Goal: Find specific page/section: Find specific page/section

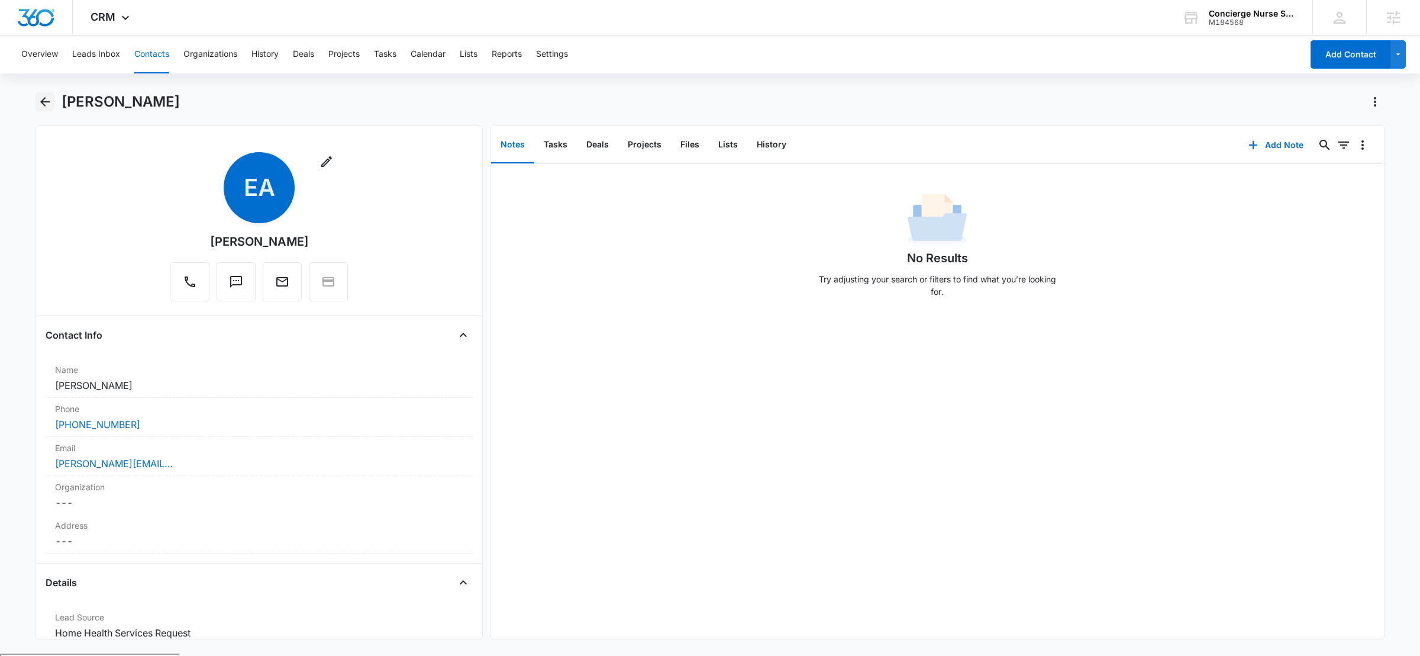
click at [47, 108] on icon "Back" at bounding box center [45, 102] width 14 height 14
click at [44, 103] on icon "Back" at bounding box center [45, 102] width 14 height 14
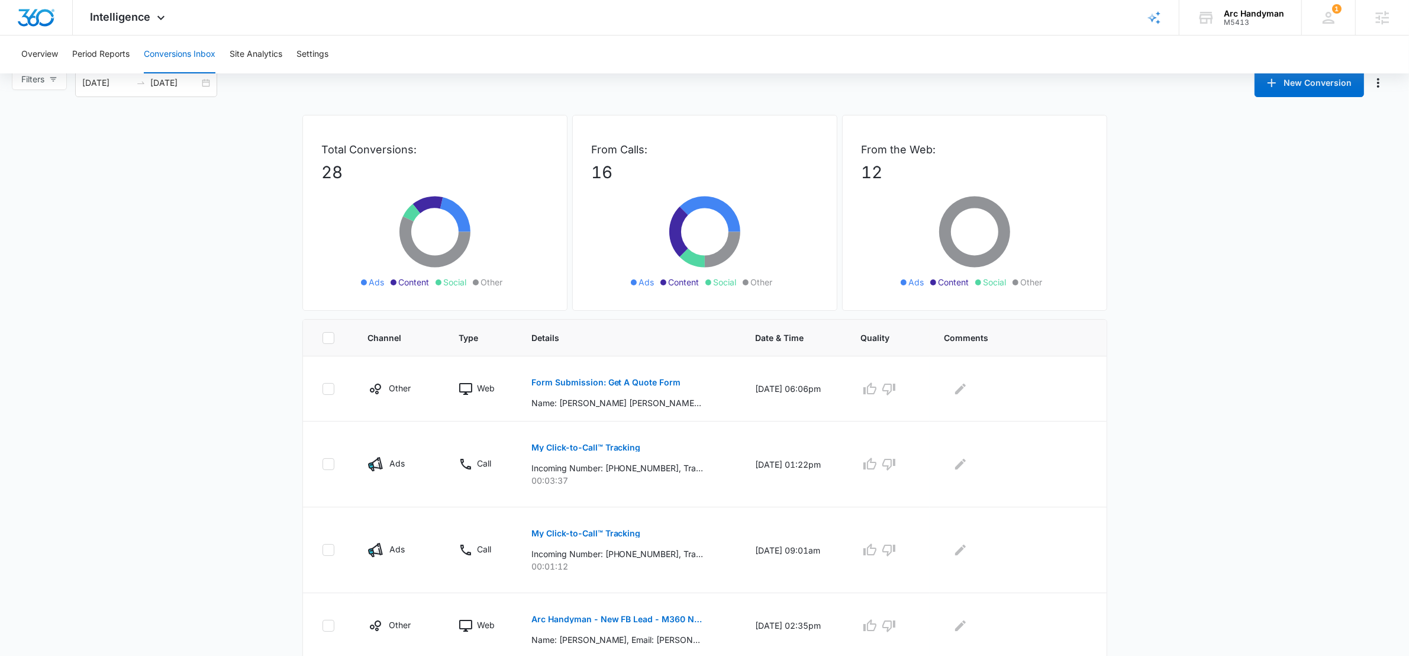
scroll to position [25, 0]
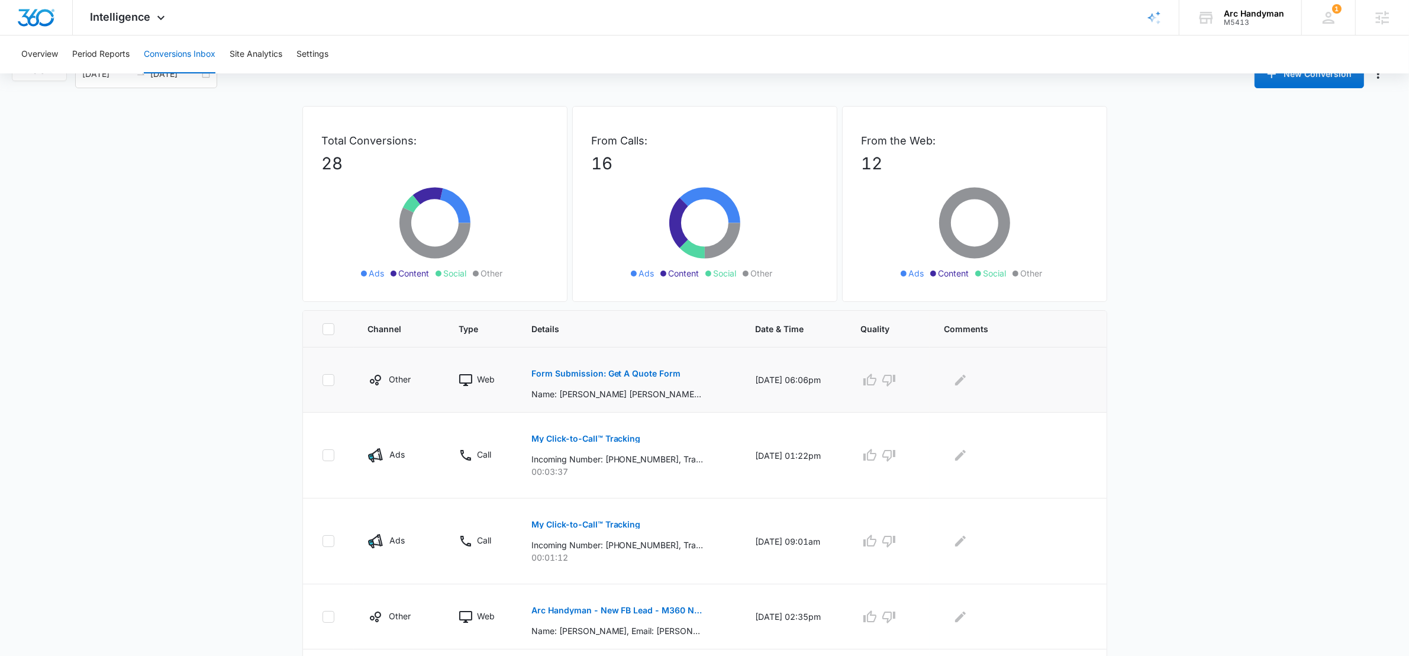
click at [560, 377] on p "Form Submission: Get A Quote Form" at bounding box center [606, 373] width 150 height 8
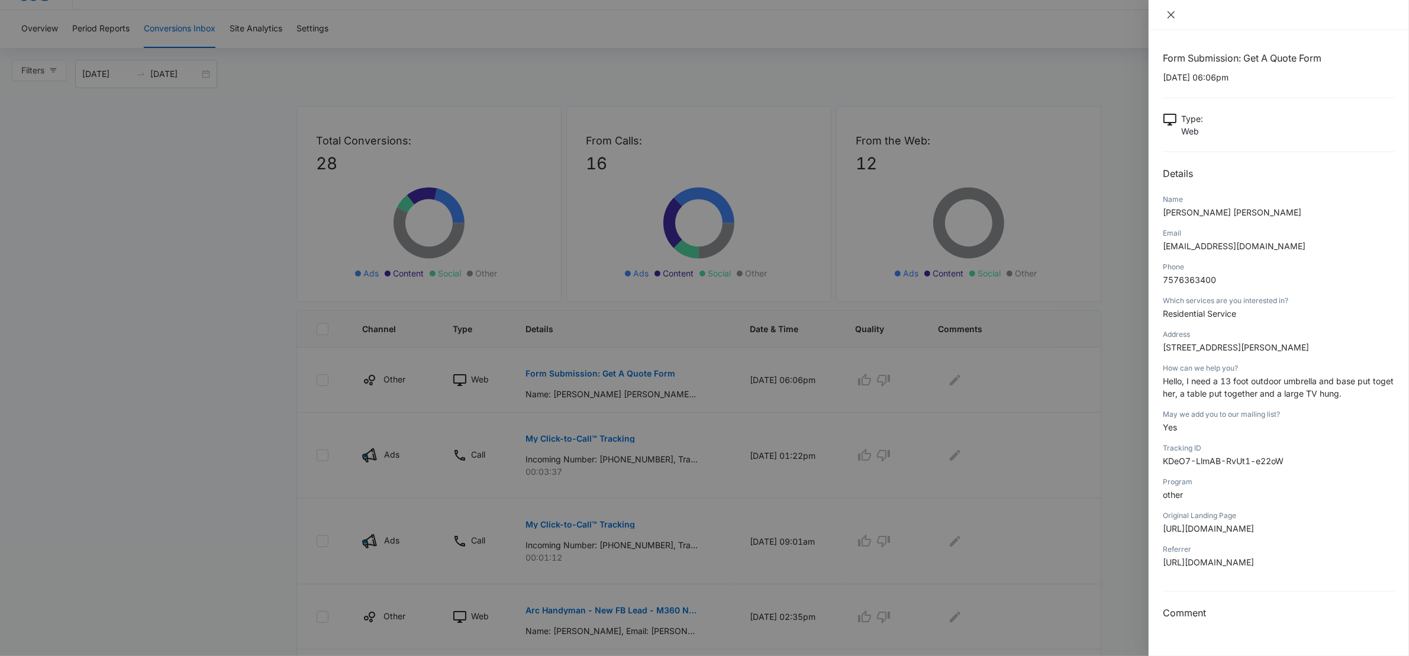
click at [1171, 10] on icon "close" at bounding box center [1170, 14] width 9 height 9
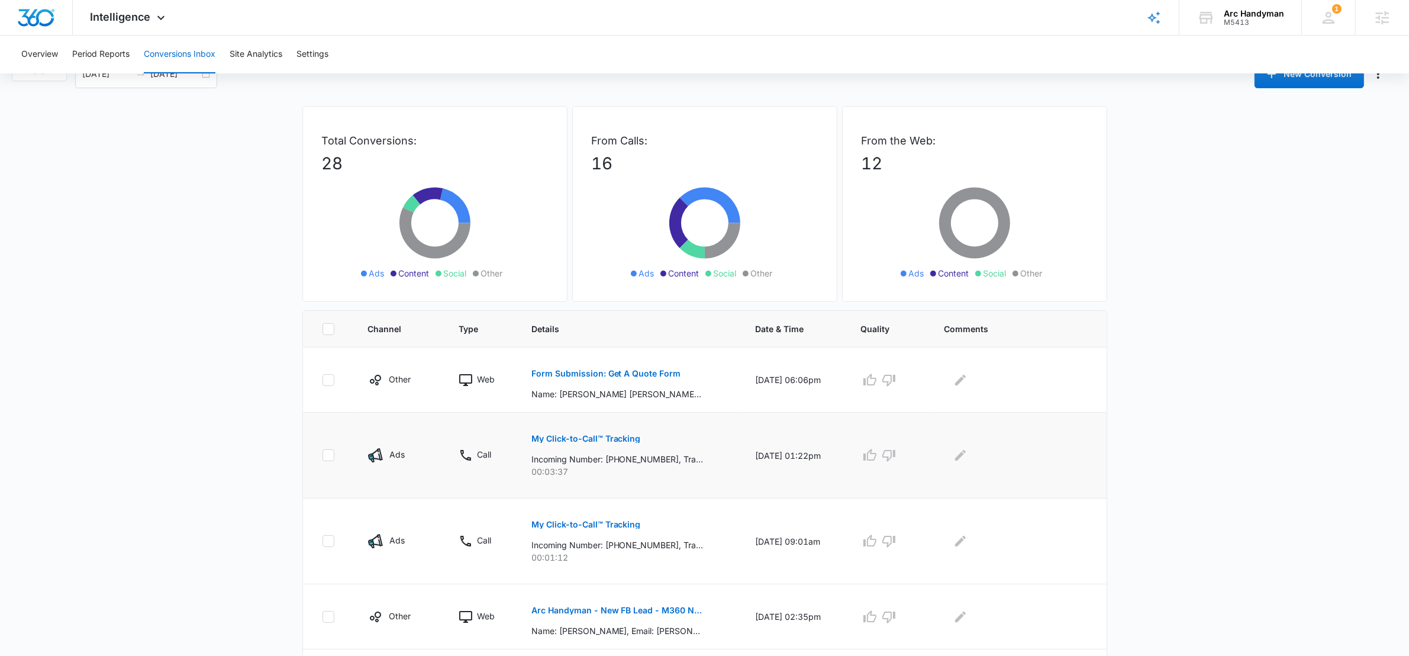
click at [567, 438] on p "My Click-to-Call™ Tracking" at bounding box center [585, 438] width 109 height 8
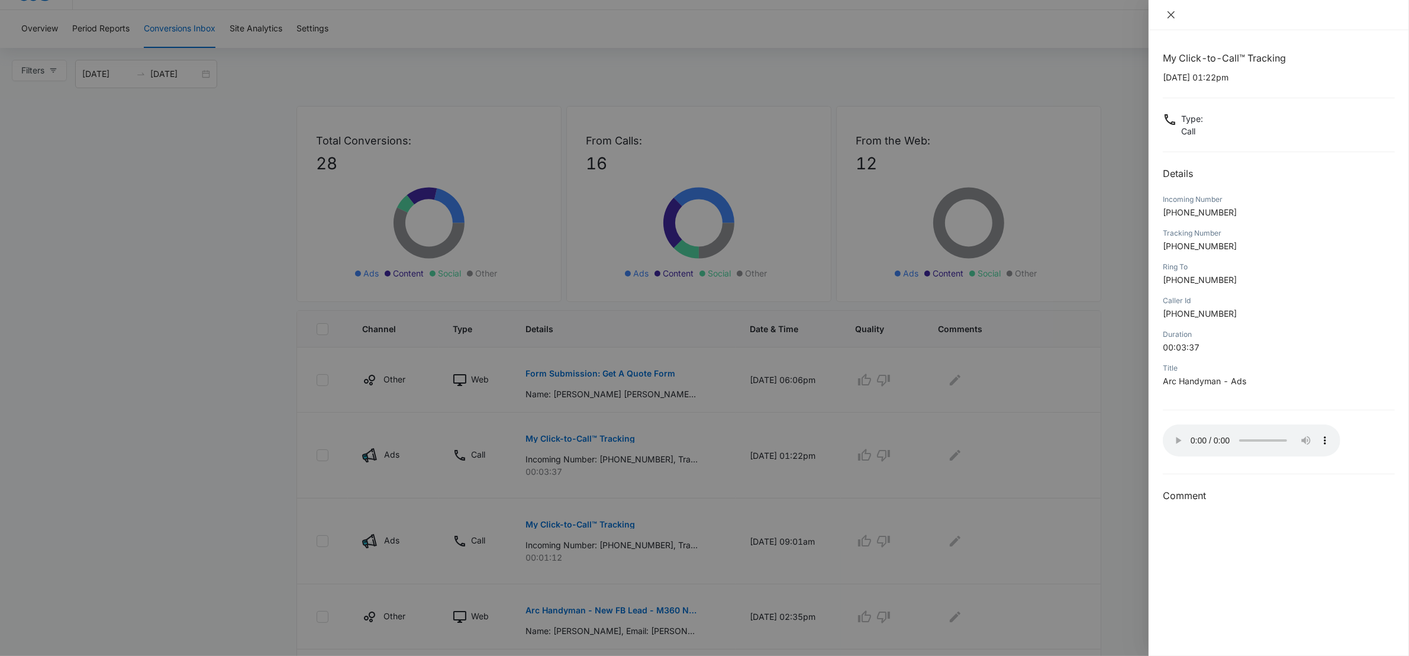
click at [1176, 14] on icon "close" at bounding box center [1170, 14] width 9 height 9
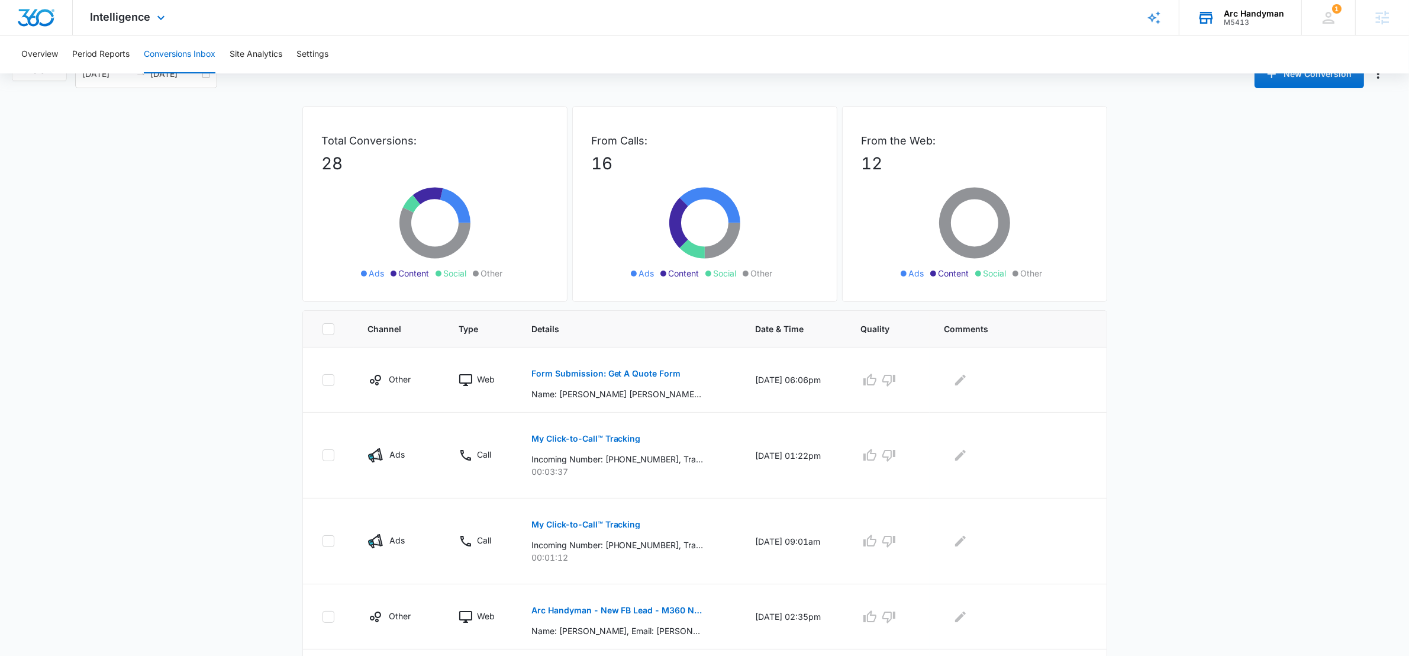
click at [1231, 17] on div "Arc Handyman" at bounding box center [1254, 13] width 60 height 9
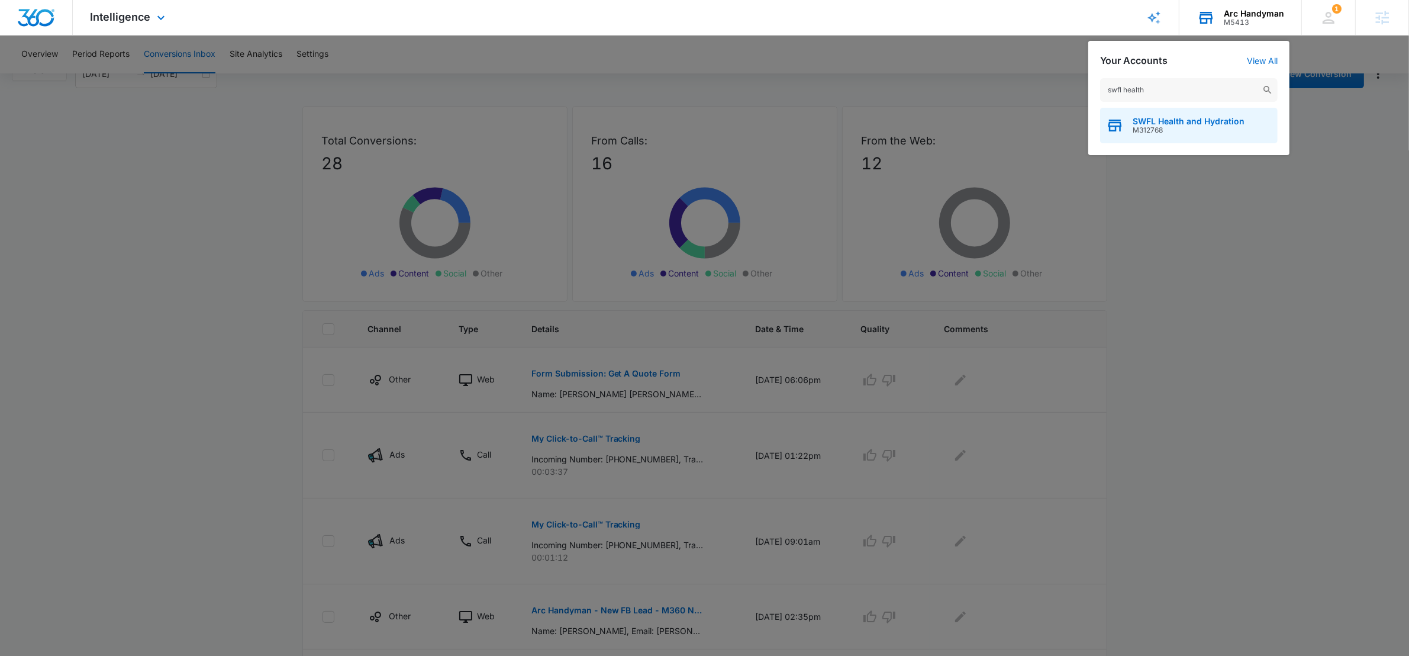
type input "swfl health"
click at [1131, 116] on div "SWFL Health and Hydration M312768" at bounding box center [1188, 125] width 177 height 35
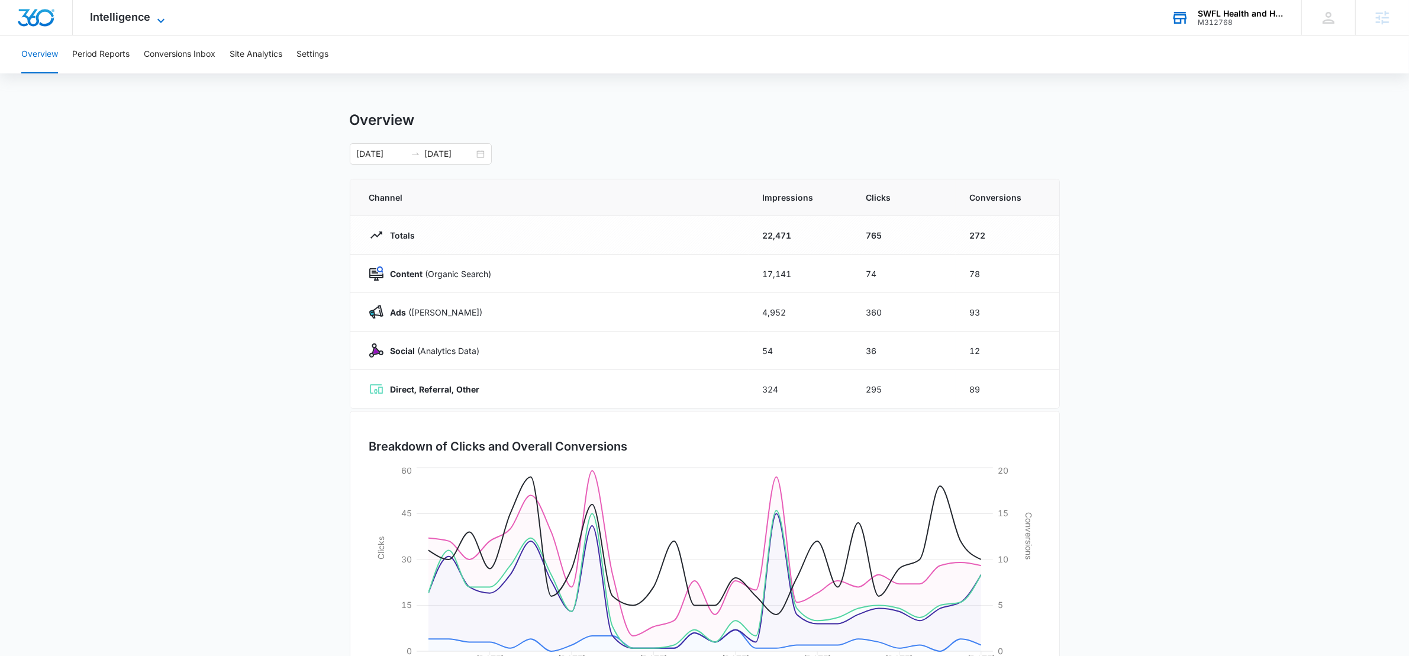
click at [160, 22] on icon at bounding box center [160, 20] width 7 height 4
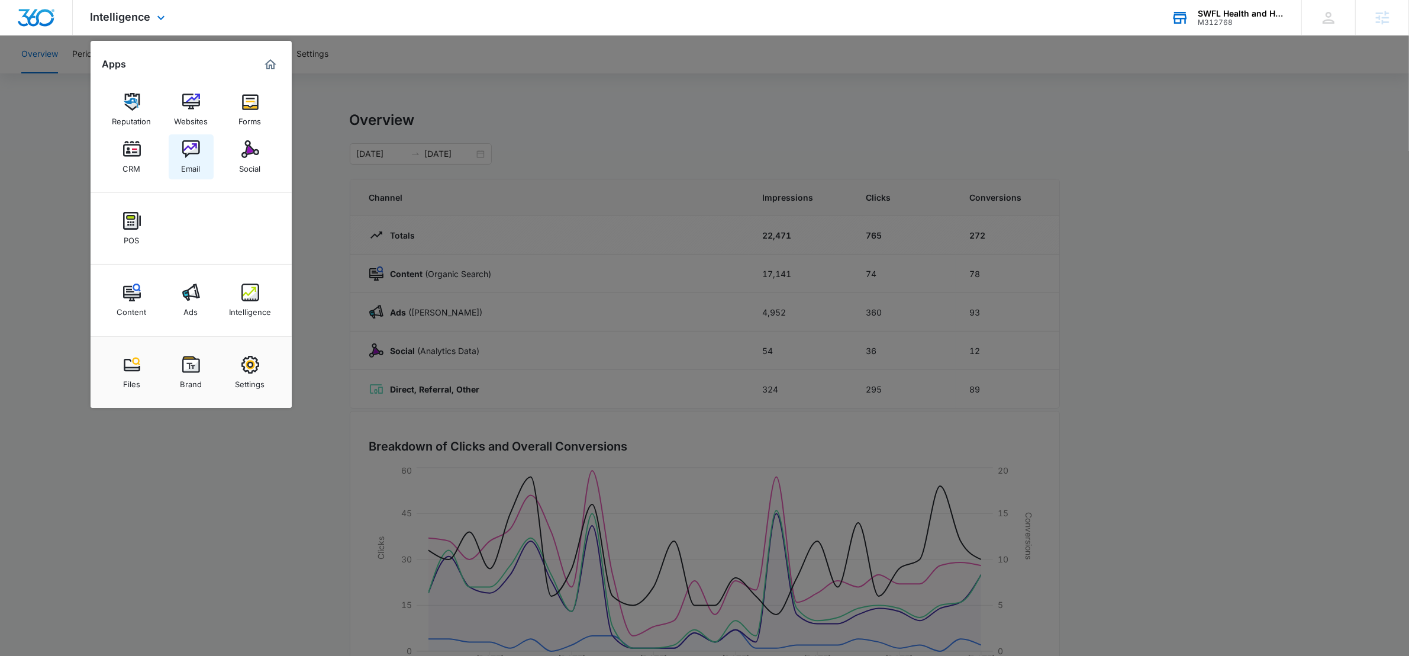
click at [202, 150] on link "Email" at bounding box center [191, 156] width 45 height 45
